Goal: Task Accomplishment & Management: Use online tool/utility

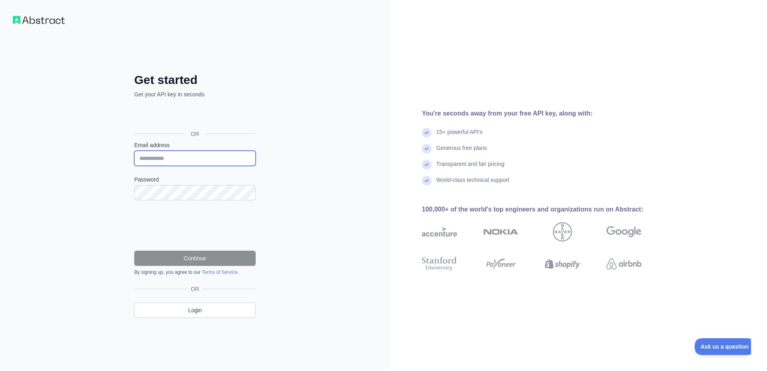
click at [235, 156] on input "Email address" at bounding box center [194, 158] width 121 height 15
click at [206, 163] on input "Email address" at bounding box center [194, 158] width 121 height 15
type input "**********"
click at [296, 175] on div "**********" at bounding box center [195, 185] width 390 height 371
click at [210, 184] on div "Password" at bounding box center [194, 187] width 121 height 25
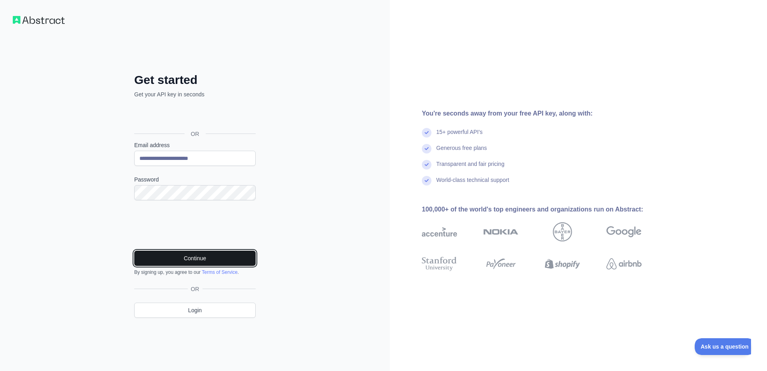
click at [234, 255] on button "Continue" at bounding box center [194, 258] width 121 height 15
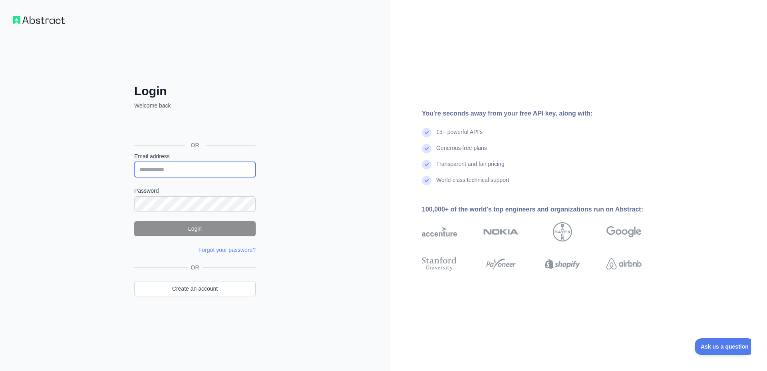
click at [224, 165] on input "Email address" at bounding box center [194, 169] width 121 height 15
type input "*"
type input "**********"
click at [171, 230] on button "Login" at bounding box center [194, 228] width 121 height 15
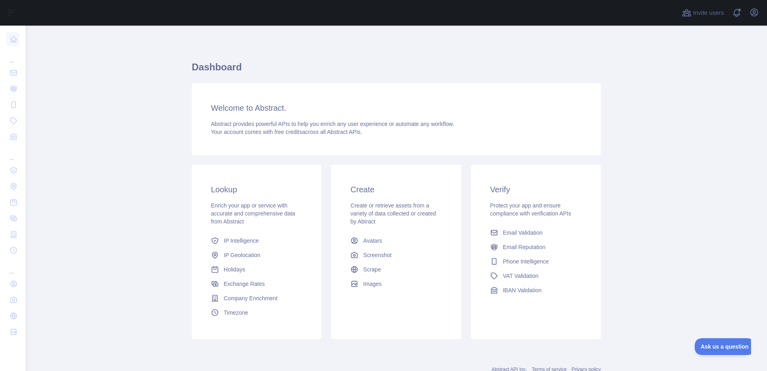
click at [245, 112] on h3 "Welcome to Abstract." at bounding box center [396, 107] width 371 height 11
click at [533, 263] on span "Phone Intelligence" at bounding box center [526, 261] width 46 height 8
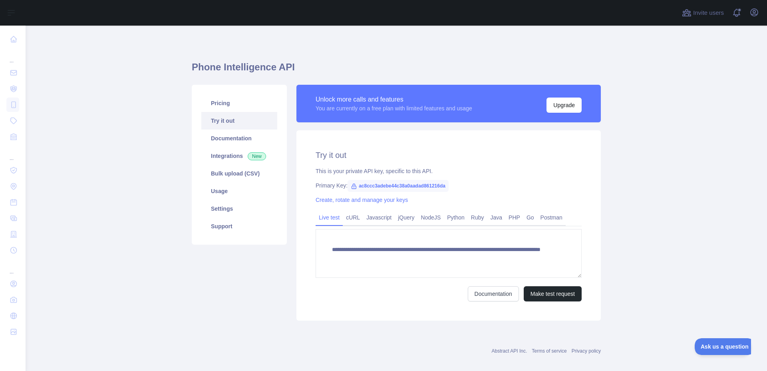
click at [400, 187] on span "ac8ccc3adebe44c38a0aadad861216da" at bounding box center [398, 186] width 101 height 12
copy span "ac8ccc3adebe44c38a0aadad861216da"
click at [231, 70] on h1 "Phone Intelligence API" at bounding box center [396, 70] width 409 height 19
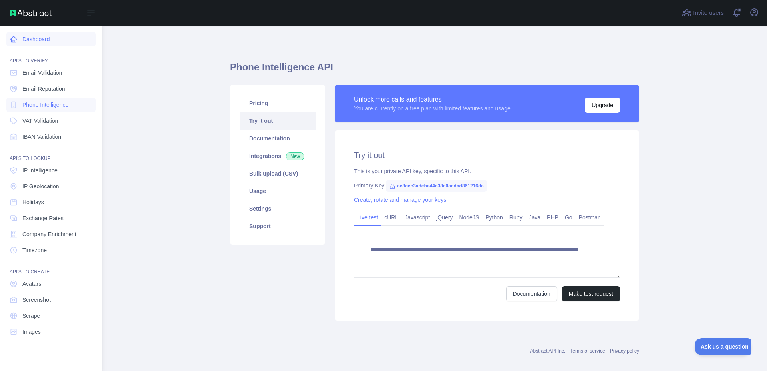
click at [32, 44] on link "Dashboard" at bounding box center [51, 39] width 90 height 14
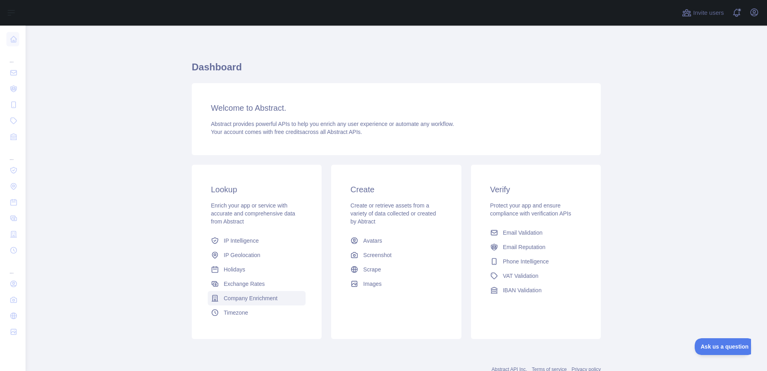
click at [252, 297] on span "Company Enrichment" at bounding box center [251, 298] width 54 height 8
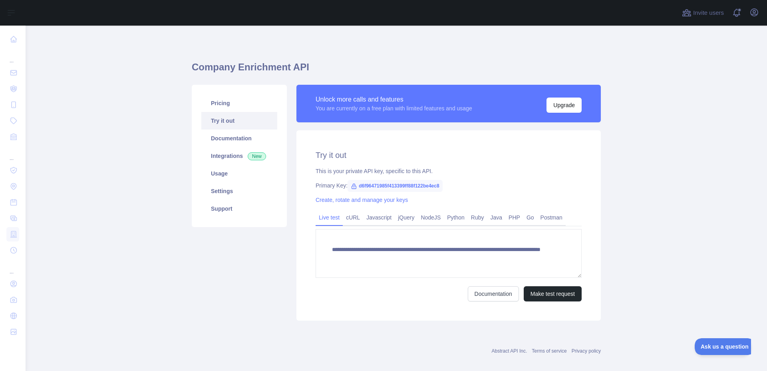
click at [419, 187] on span "d6f96471985f413399ff88f122be4ec8" at bounding box center [395, 186] width 95 height 12
click at [418, 187] on span "d6f96471985f413399ff88f122be4ec8" at bounding box center [395, 186] width 95 height 12
click at [423, 185] on span "d6f96471985f413399ff88f122be4ec8" at bounding box center [395, 186] width 95 height 12
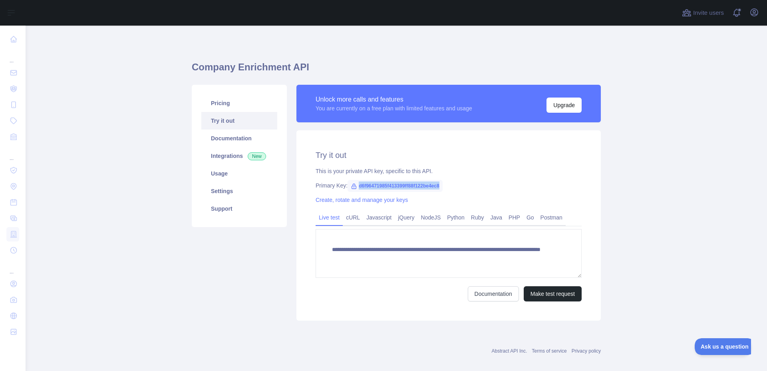
click at [423, 185] on span "d6f96471985f413399ff88f122be4ec8" at bounding box center [395, 186] width 95 height 12
copy span "d6f96471985f413399ff88f122be4ec8"
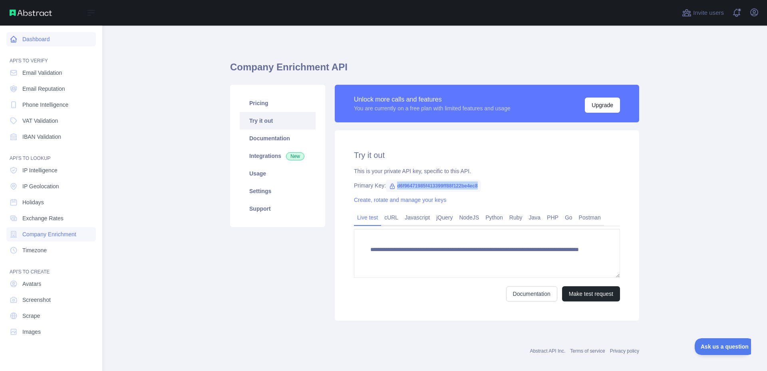
click at [31, 44] on link "Dashboard" at bounding box center [51, 39] width 90 height 14
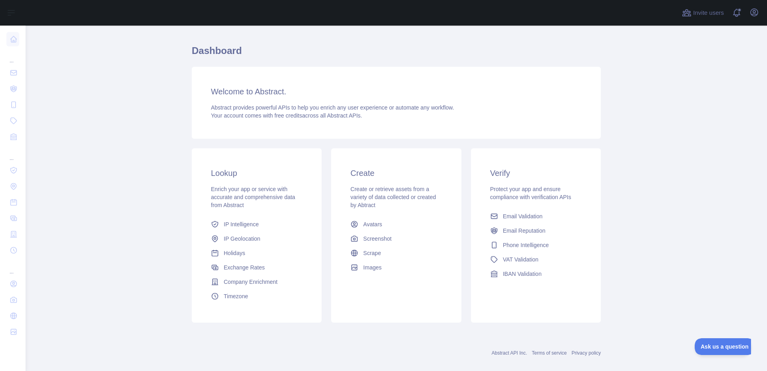
scroll to position [27, 0]
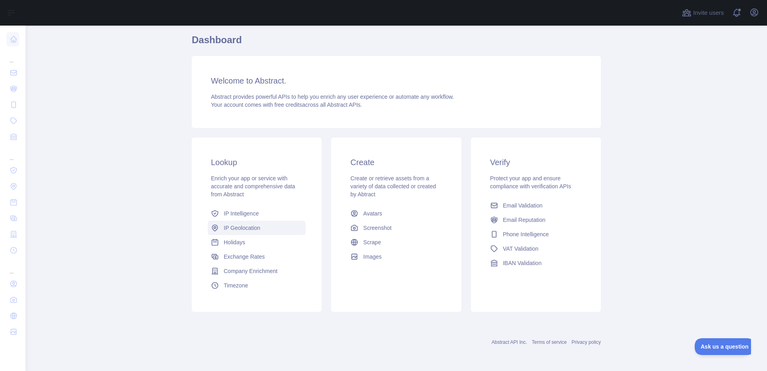
click at [246, 227] on span "IP Geolocation" at bounding box center [242, 228] width 37 height 8
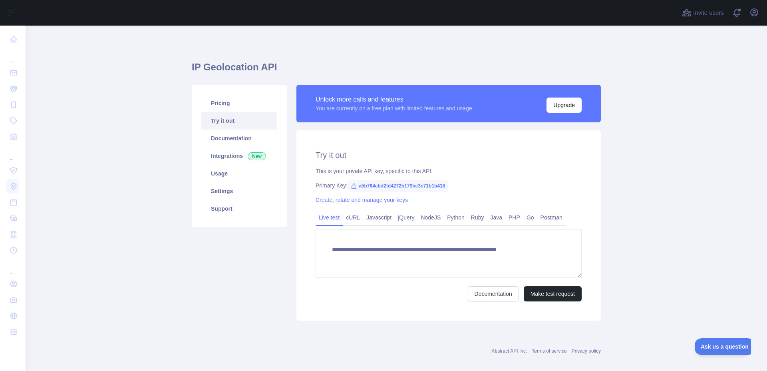
type textarea "**********"
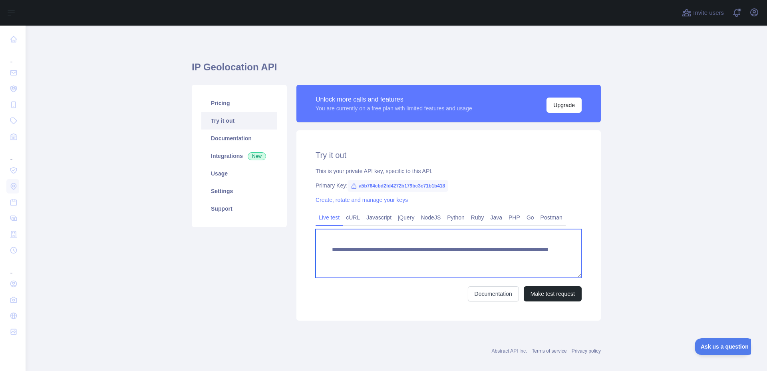
click at [406, 253] on textarea "**********" at bounding box center [449, 253] width 266 height 49
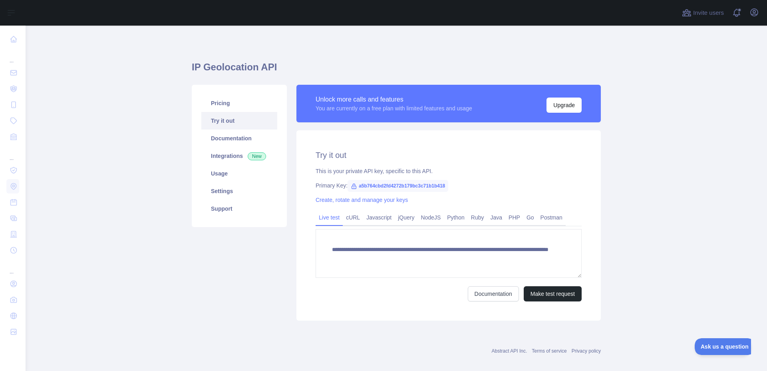
click at [390, 187] on span "a5b764cbd2fd4272b179bc3c71b1b418" at bounding box center [398, 186] width 101 height 12
click at [394, 187] on span "a5b764cbd2fd4272b179bc3c71b1b418" at bounding box center [398, 186] width 101 height 12
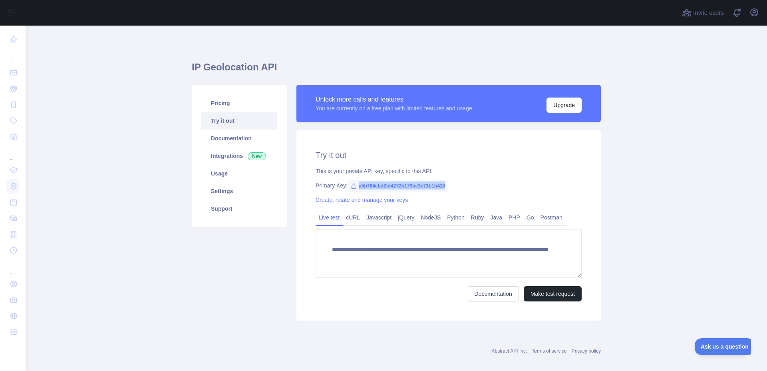
click at [394, 187] on span "a5b764cbd2fd4272b179bc3c71b1b418" at bounding box center [398, 186] width 101 height 12
click at [414, 187] on span "a5b764cbd2fd4272b179bc3c71b1b418" at bounding box center [398, 186] width 101 height 12
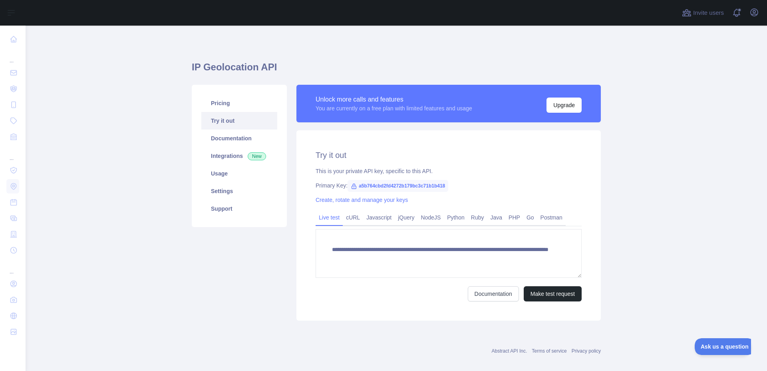
click at [414, 187] on span "a5b764cbd2fd4272b179bc3c71b1b418" at bounding box center [398, 186] width 101 height 12
copy span "a5b764cbd2fd4272b179bc3c71b1b418"
